Goal: Task Accomplishment & Management: Use online tool/utility

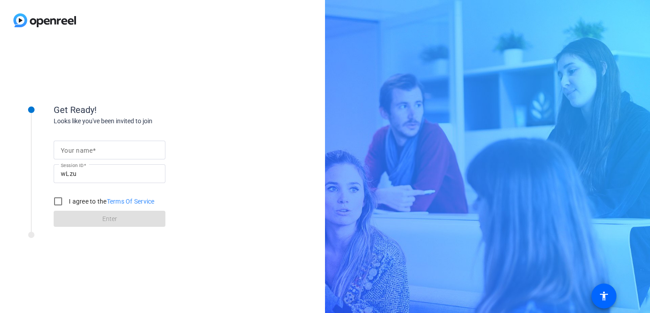
click at [123, 148] on input "Your name" at bounding box center [109, 150] width 97 height 11
type input "Lindsey Sacco"
click at [62, 205] on input "I agree to the Terms Of Service" at bounding box center [58, 202] width 18 height 18
checkbox input "true"
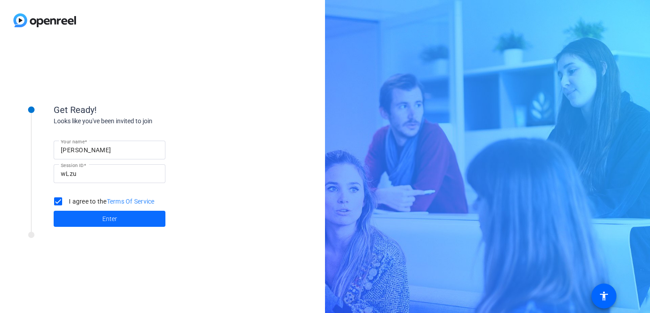
click at [77, 219] on span at bounding box center [110, 218] width 112 height 21
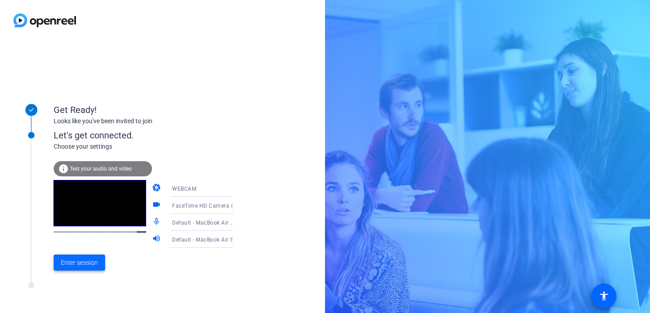
click at [70, 265] on span "Enter session" at bounding box center [79, 262] width 37 height 9
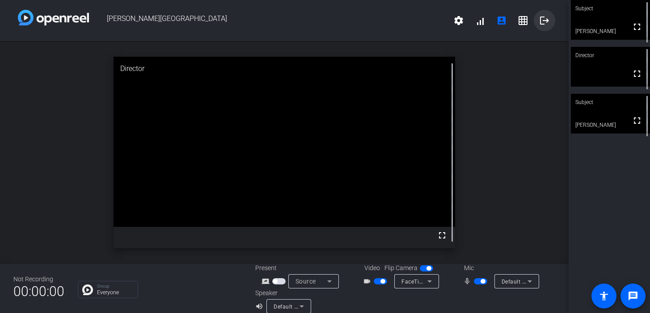
click at [545, 23] on mat-icon "logout" at bounding box center [544, 20] width 11 height 11
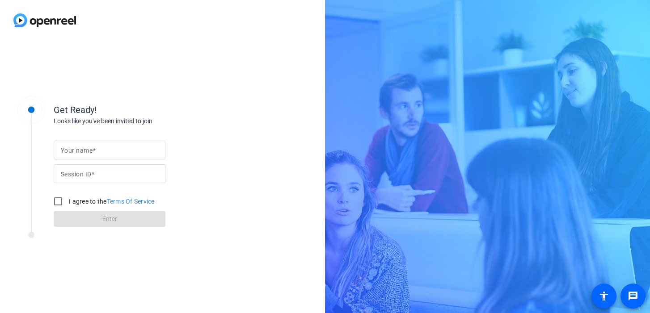
click at [48, 17] on img at bounding box center [44, 20] width 89 height 41
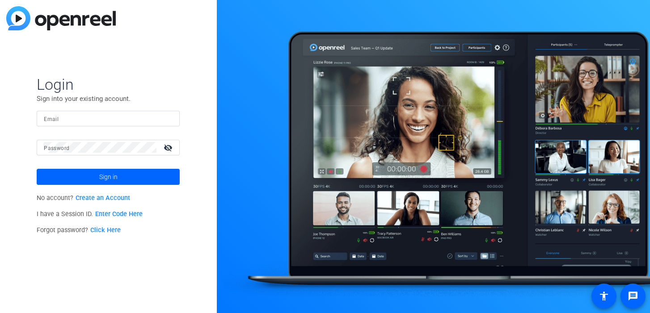
click at [113, 113] on input "Email" at bounding box center [108, 118] width 129 height 11
type input "lindsey.sacco@gartner.com"
click at [104, 153] on div at bounding box center [100, 148] width 113 height 16
click at [37, 169] on button "Sign in" at bounding box center [108, 177] width 143 height 16
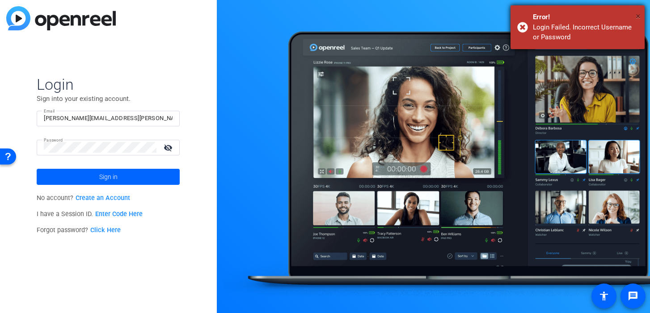
click at [146, 46] on span "×" at bounding box center [87, 52] width 118 height 13
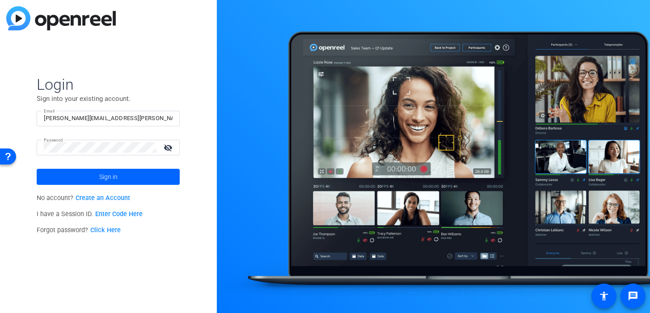
click at [170, 148] on mat-icon "visibility_off" at bounding box center [168, 147] width 21 height 13
click at [10, 143] on div "Login Sign into your existing account. Email lindsey.sacco@gartner.com Password…" at bounding box center [108, 156] width 217 height 313
click at [37, 169] on button "Sign in" at bounding box center [108, 177] width 143 height 16
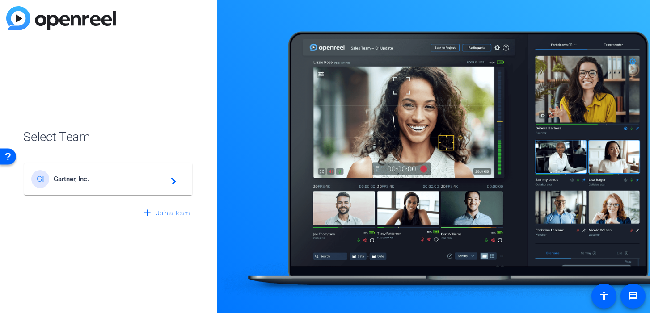
click at [73, 176] on span "Gartner, Inc." at bounding box center [110, 179] width 112 height 8
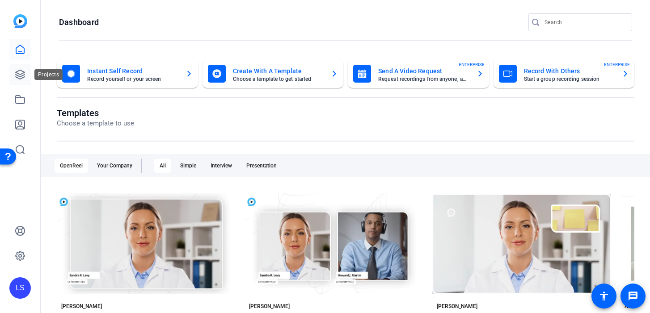
click at [23, 72] on icon at bounding box center [20, 74] width 11 height 11
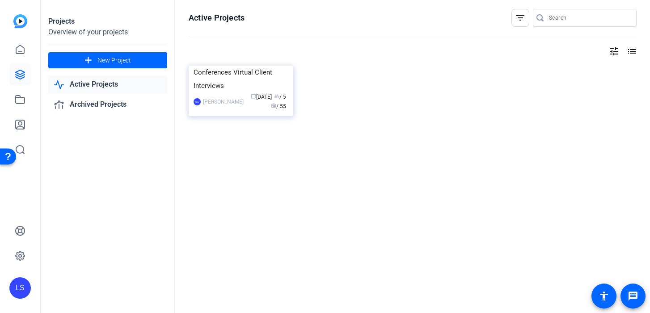
click at [98, 83] on link "Active Projects" at bounding box center [107, 85] width 119 height 18
click at [88, 86] on link "Active Projects" at bounding box center [107, 85] width 119 height 18
click at [91, 105] on link "Archived Projects" at bounding box center [107, 105] width 119 height 18
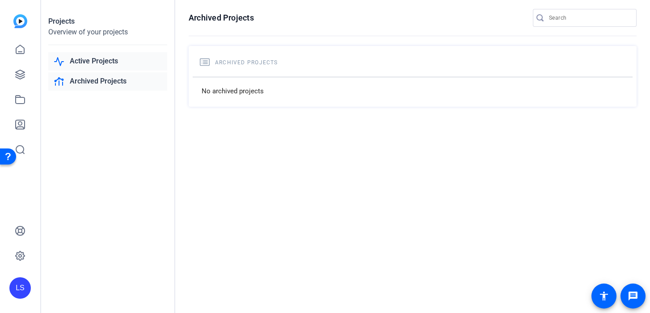
click at [92, 64] on link "Active Projects" at bounding box center [107, 61] width 119 height 18
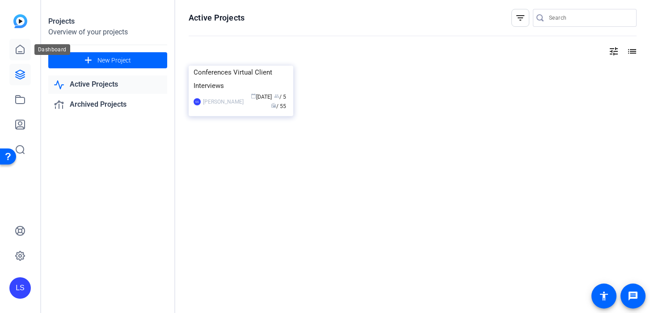
click at [19, 58] on link at bounding box center [19, 49] width 21 height 21
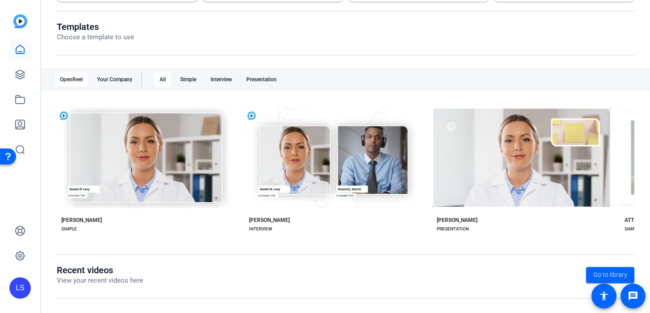
scroll to position [88, 0]
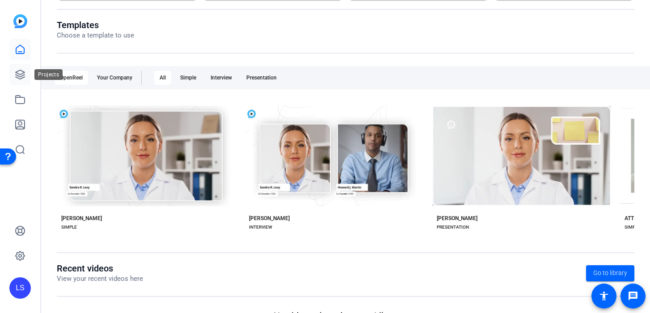
click at [20, 71] on icon at bounding box center [20, 74] width 11 height 11
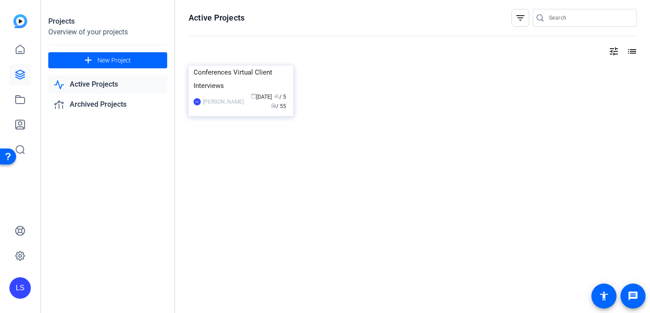
click at [53, 27] on div "Overview of your projects" at bounding box center [107, 32] width 119 height 11
click at [108, 84] on link "Active Projects" at bounding box center [107, 85] width 119 height 18
click at [109, 106] on link "Archived Projects" at bounding box center [107, 105] width 119 height 18
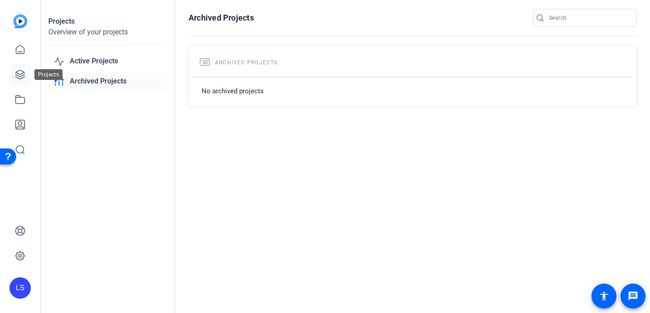
click at [23, 73] on icon at bounding box center [20, 74] width 9 height 9
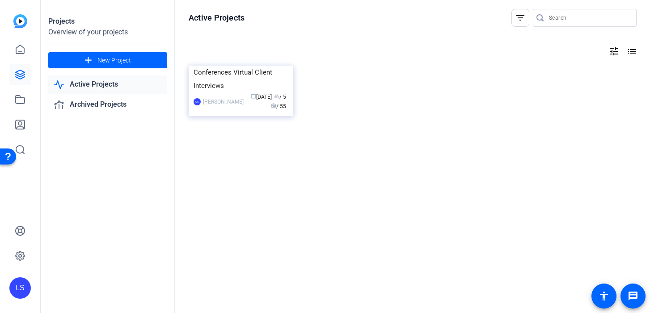
click at [24, 21] on img at bounding box center [20, 21] width 14 height 14
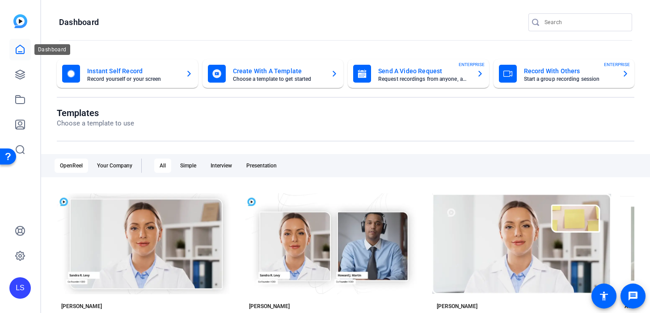
click at [20, 46] on icon at bounding box center [20, 49] width 11 height 11
click at [21, 79] on icon at bounding box center [20, 74] width 11 height 11
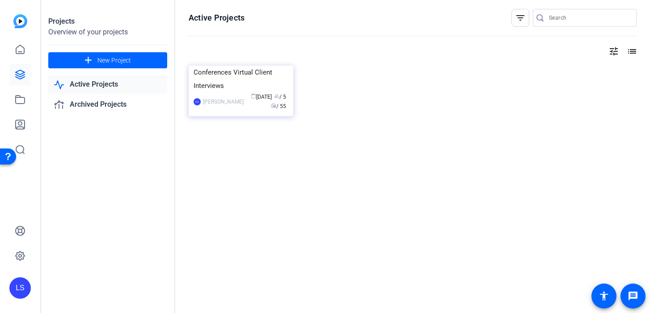
click at [577, 19] on input "Search" at bounding box center [589, 18] width 80 height 11
type input "terry"
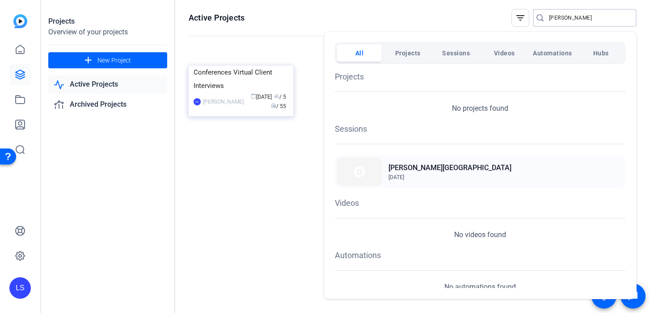
click at [397, 171] on h2 "Terry - State Street" at bounding box center [449, 168] width 123 height 11
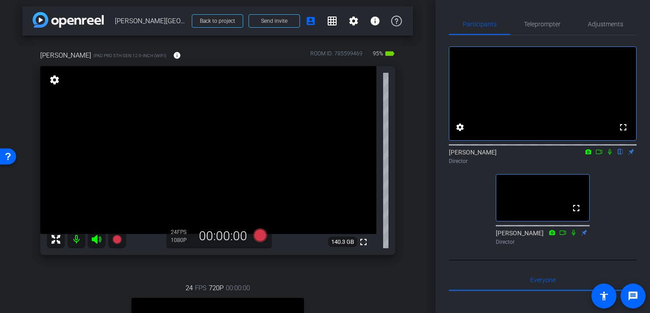
scroll to position [4, 0]
click at [552, 21] on span "Teleprompter" at bounding box center [542, 24] width 37 height 6
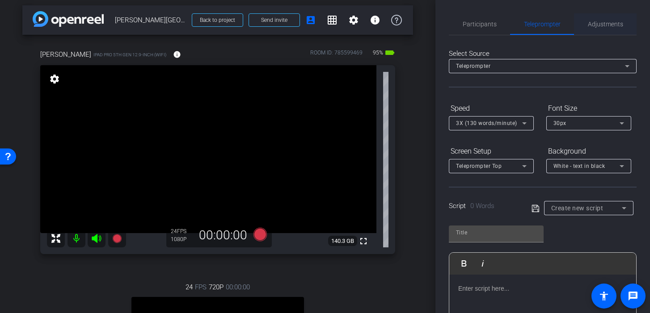
click at [604, 26] on span "Adjustments" at bounding box center [605, 24] width 35 height 6
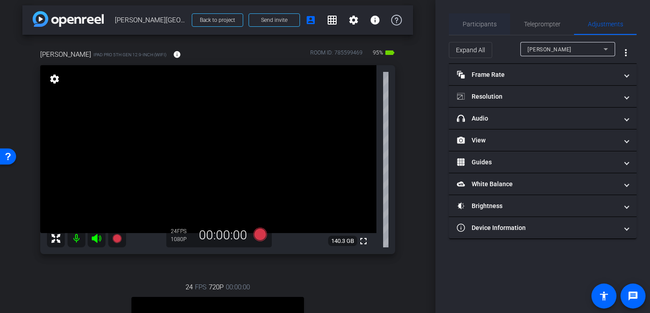
click at [472, 31] on span "Participants" at bounding box center [479, 23] width 34 height 21
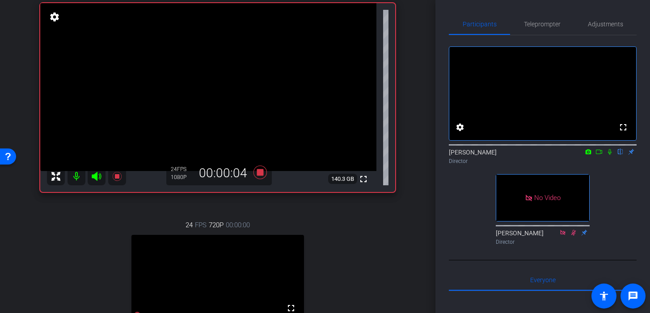
scroll to position [0, 0]
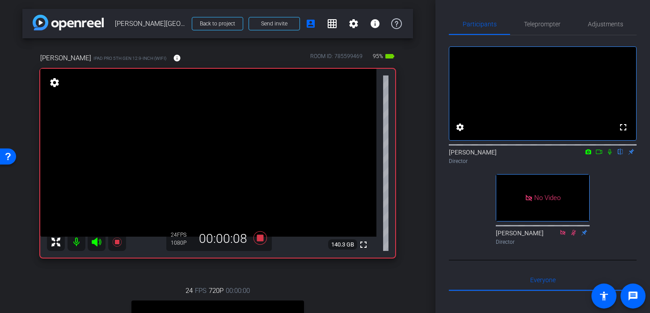
click at [598, 155] on icon at bounding box center [598, 152] width 7 height 6
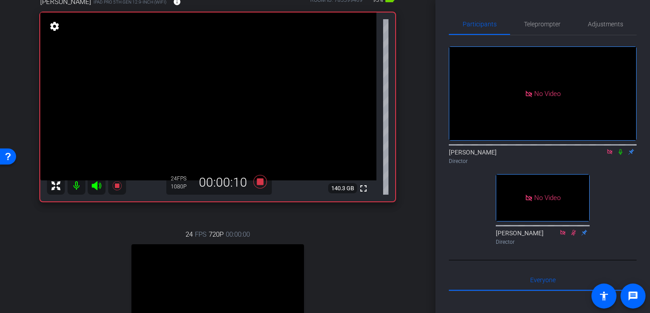
scroll to position [55, 0]
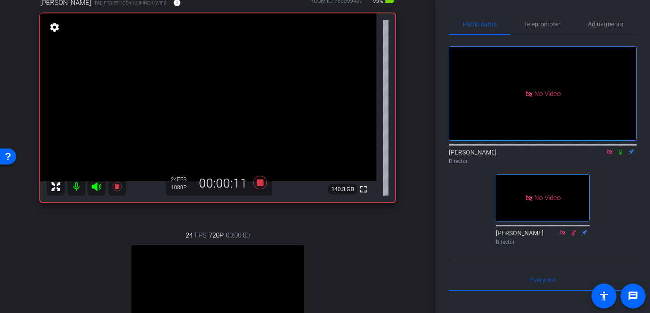
click at [620, 155] on icon at bounding box center [620, 152] width 7 height 6
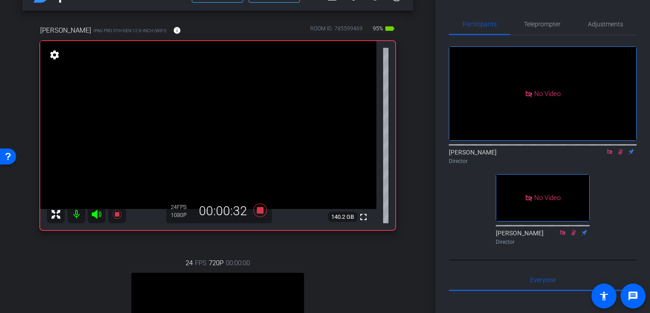
scroll to position [26, 0]
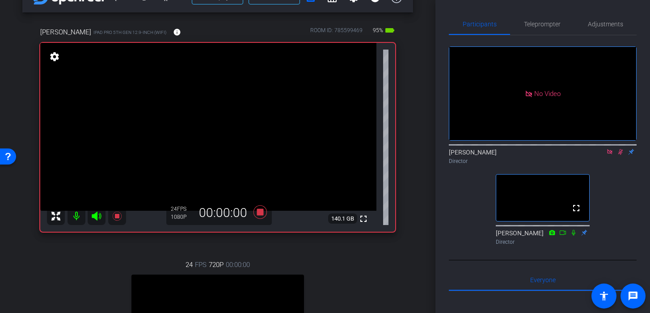
click at [612, 155] on icon at bounding box center [609, 152] width 7 height 6
click at [618, 155] on mat-icon "flip" at bounding box center [620, 151] width 11 height 8
click at [609, 155] on icon at bounding box center [609, 152] width 5 height 6
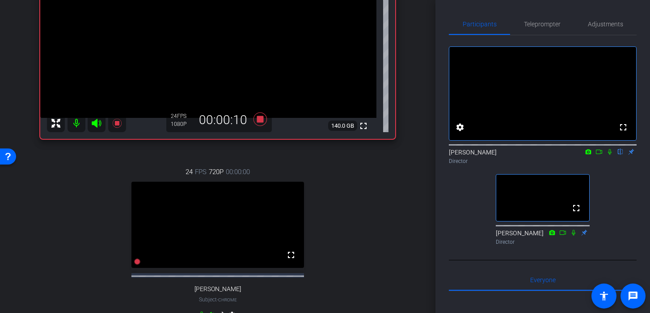
scroll to position [114, 0]
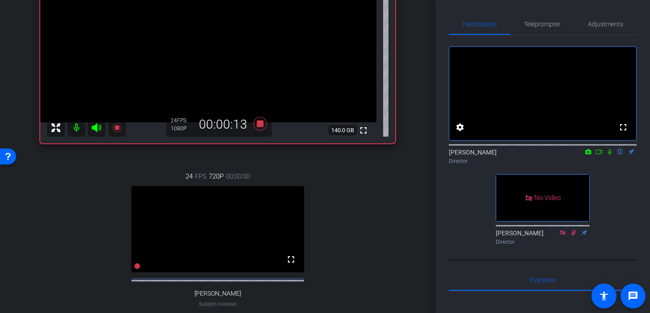
click at [600, 154] on icon at bounding box center [599, 152] width 6 height 4
click at [620, 155] on icon at bounding box center [620, 152] width 7 height 6
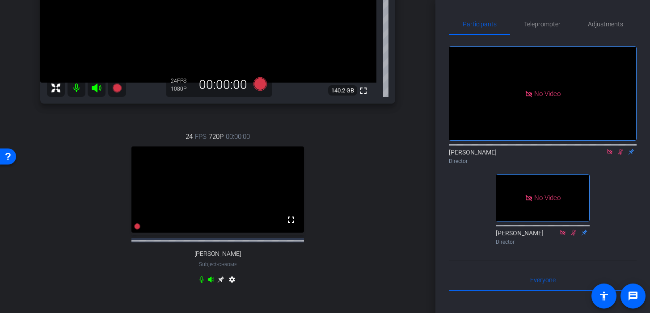
scroll to position [0, 0]
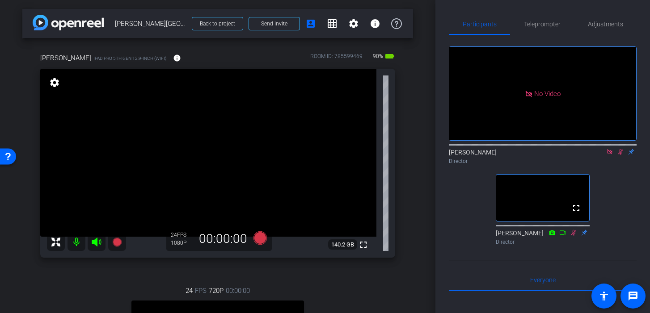
click at [610, 156] on mat-icon at bounding box center [609, 152] width 11 height 8
click at [609, 156] on mat-icon at bounding box center [609, 152] width 11 height 8
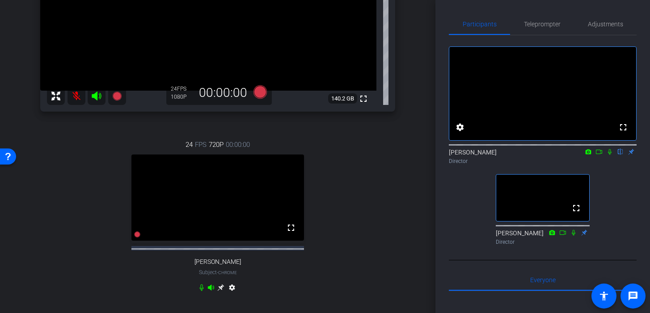
scroll to position [150, 0]
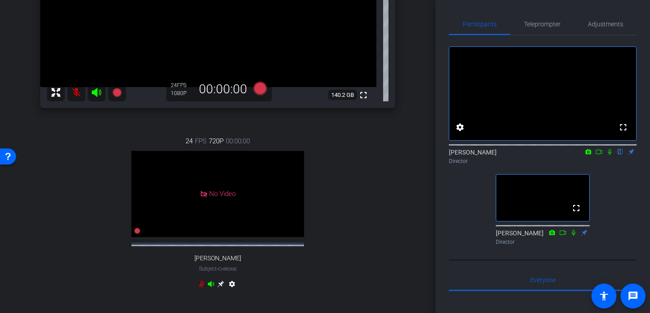
click at [599, 155] on icon at bounding box center [598, 152] width 7 height 6
click at [620, 155] on icon at bounding box center [620, 152] width 7 height 6
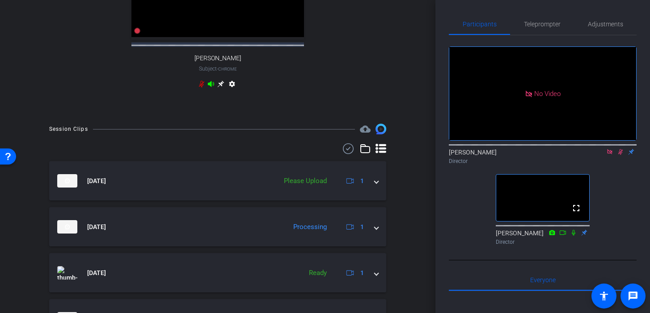
scroll to position [351, 0]
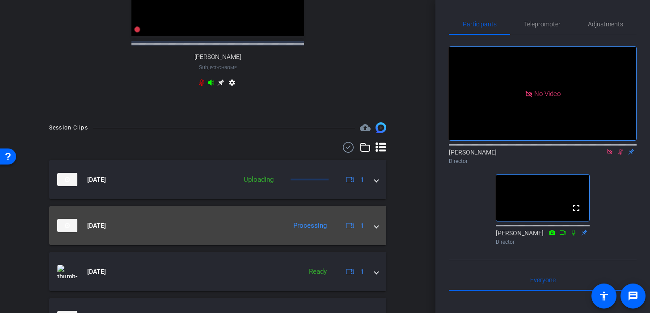
click at [379, 236] on mat-expansion-panel-header "Sep 8, 2025 Processing 1" at bounding box center [217, 225] width 337 height 39
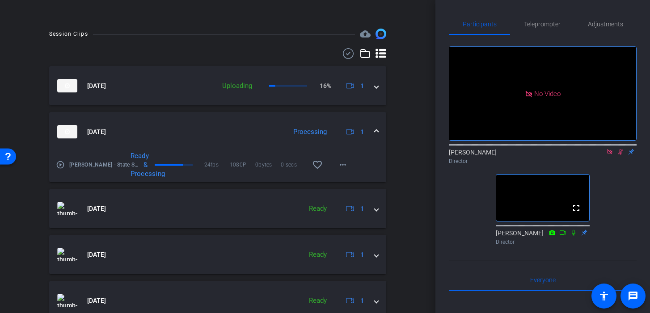
scroll to position [444, 0]
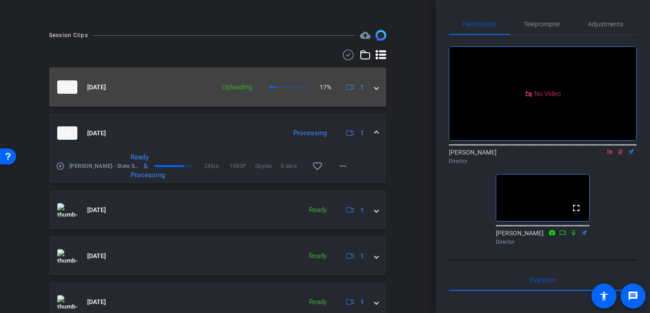
click at [376, 92] on span at bounding box center [376, 87] width 4 height 9
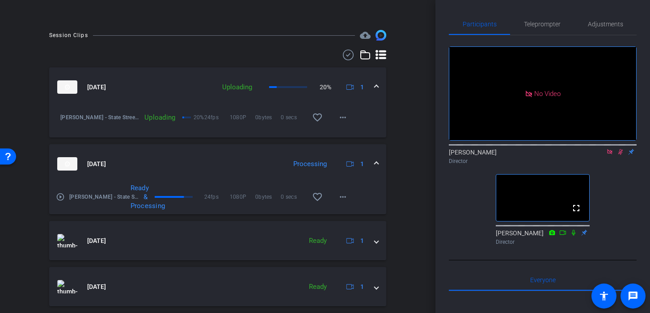
click at [376, 92] on span at bounding box center [376, 87] width 4 height 9
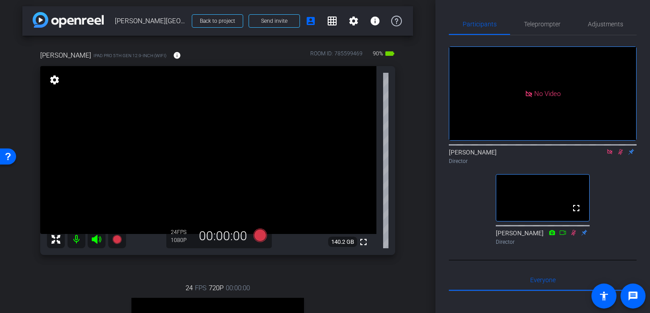
scroll to position [0, 0]
